Goal: Information Seeking & Learning: Learn about a topic

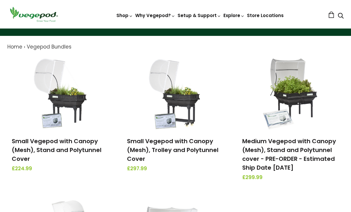
scroll to position [54, 0]
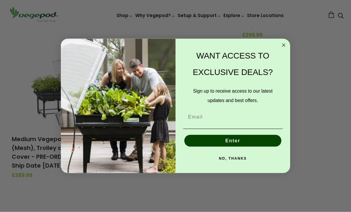
click at [283, 49] on circle "Close dialog" at bounding box center [283, 45] width 7 height 7
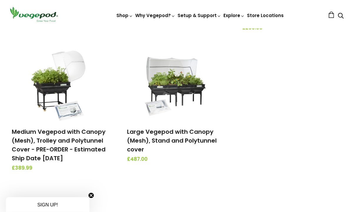
scroll to position [203, 0]
click at [181, 83] on img at bounding box center [176, 83] width 62 height 73
click at [60, 137] on link "Medium Vegepod with Canopy (Mesh), Trolley and Polytunnel Cover - PRE-ORDER - E…" at bounding box center [59, 145] width 94 height 35
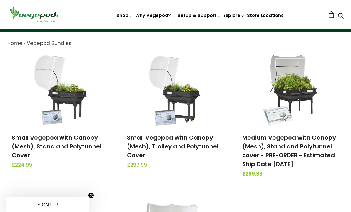
scroll to position [0, 0]
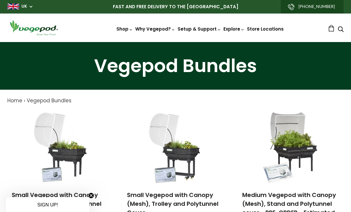
click at [219, 112] on link "Why a Vegepod is your Greenhouse" at bounding box center [202, 113] width 138 height 15
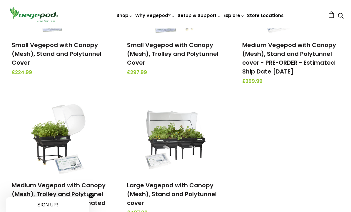
scroll to position [144, 0]
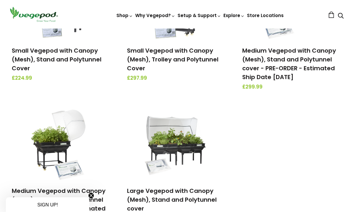
click at [193, 146] on img at bounding box center [176, 142] width 62 height 73
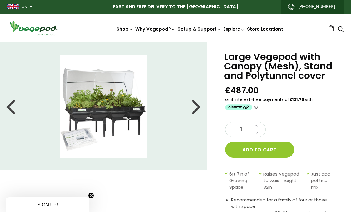
click at [197, 105] on div at bounding box center [196, 106] width 9 height 26
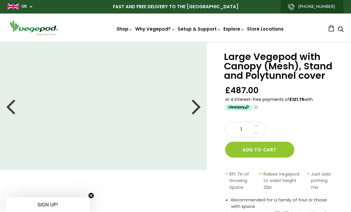
click at [195, 108] on div at bounding box center [196, 106] width 9 height 26
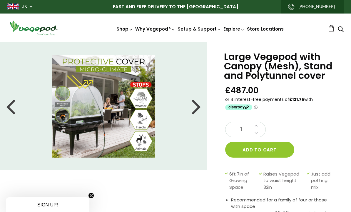
click at [196, 107] on div at bounding box center [196, 106] width 9 height 26
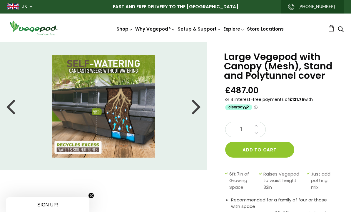
click at [193, 110] on div at bounding box center [196, 106] width 9 height 26
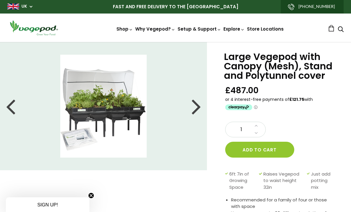
click at [195, 112] on div at bounding box center [196, 106] width 9 height 26
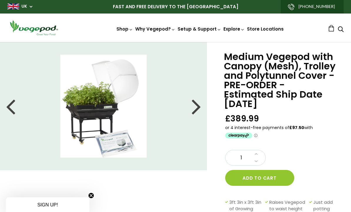
click at [194, 108] on div at bounding box center [196, 106] width 9 height 26
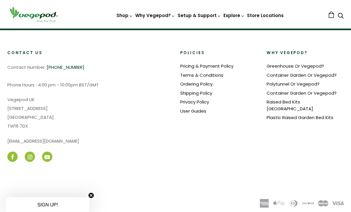
scroll to position [670, 0]
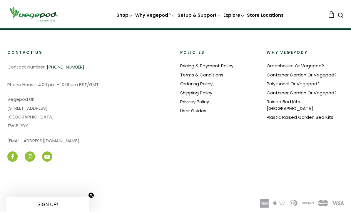
click at [312, 63] on link "Greenhouse Or Vegepod?" at bounding box center [295, 66] width 57 height 6
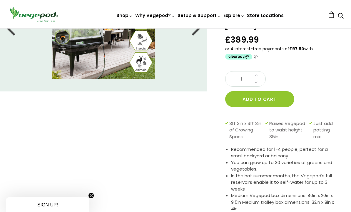
scroll to position [0, 0]
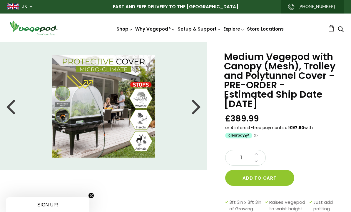
click at [17, 111] on li at bounding box center [103, 106] width 207 height 103
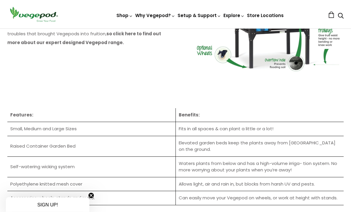
scroll to position [714, 0]
